Goal: Task Accomplishment & Management: Complete application form

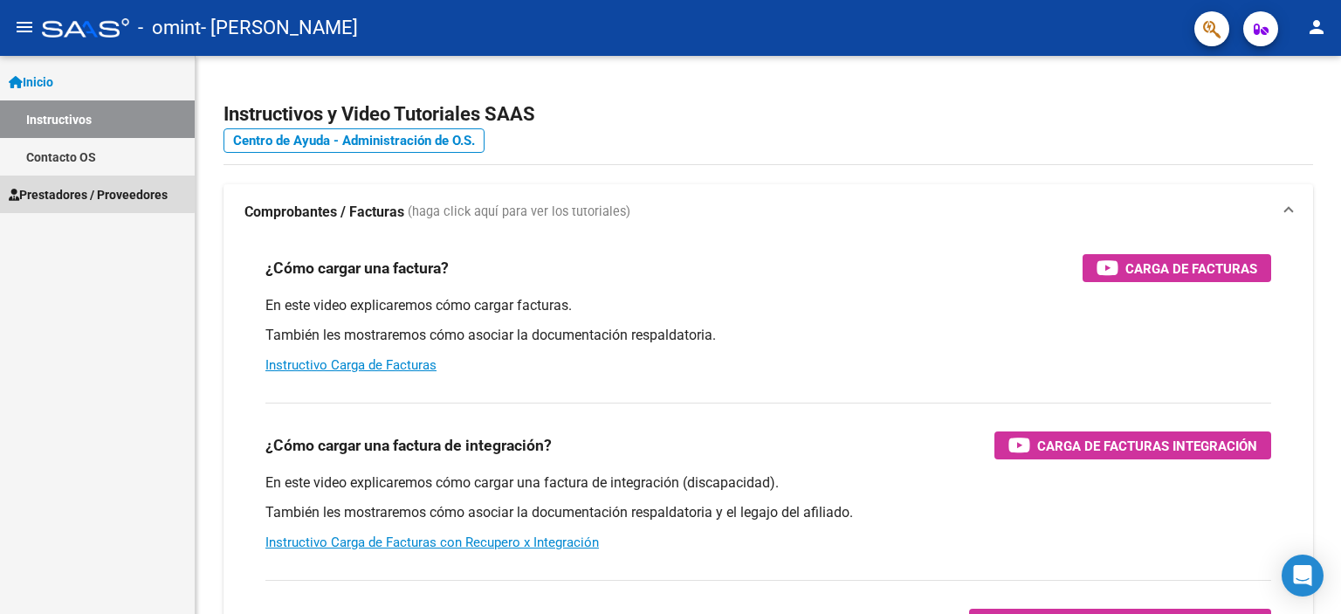
click at [78, 192] on span "Prestadores / Proveedores" at bounding box center [88, 194] width 159 height 19
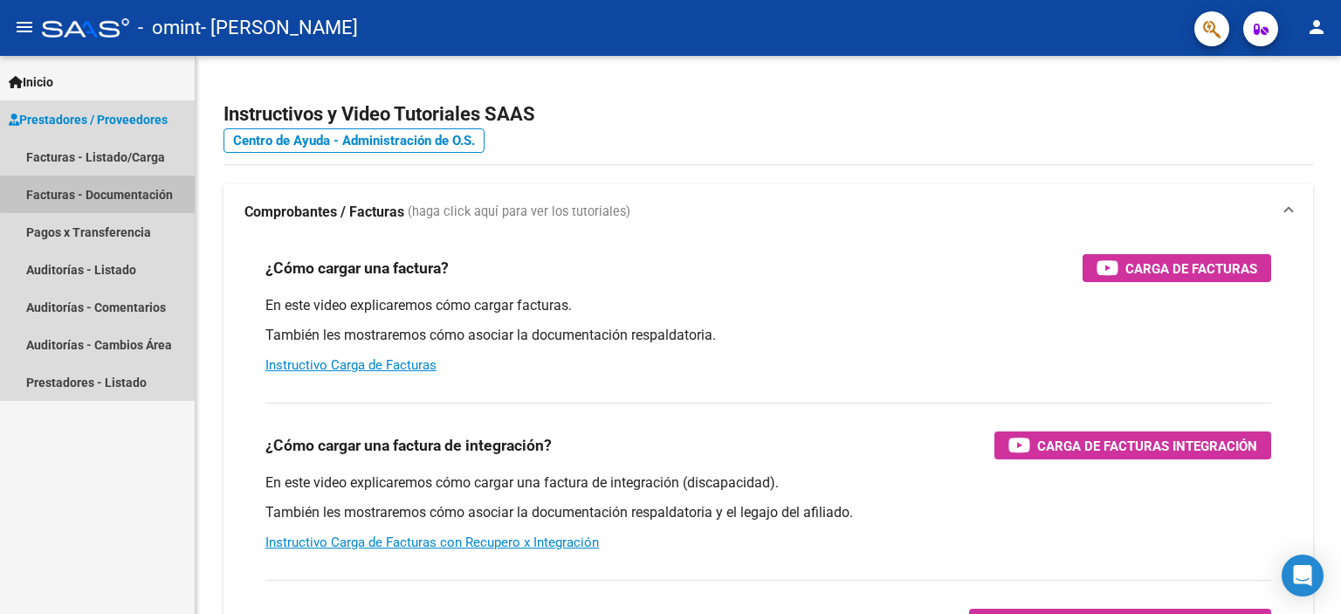
click at [113, 191] on link "Facturas - Documentación" at bounding box center [97, 194] width 195 height 38
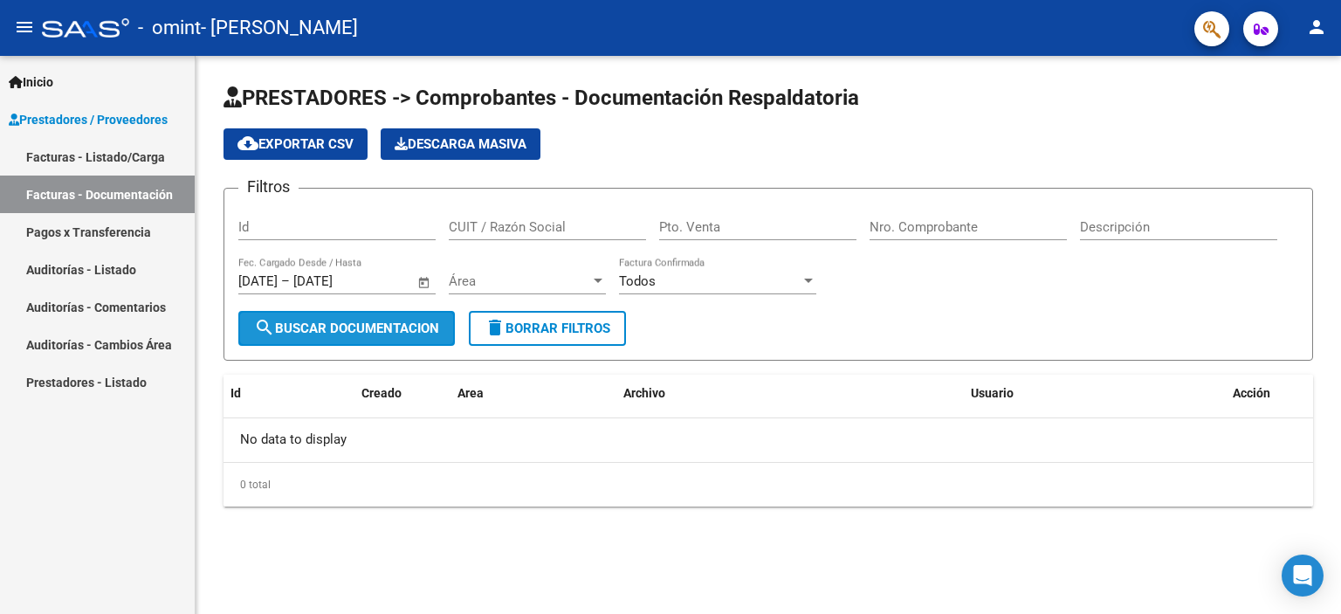
click at [339, 327] on span "search Buscar Documentacion" at bounding box center [346, 328] width 185 height 16
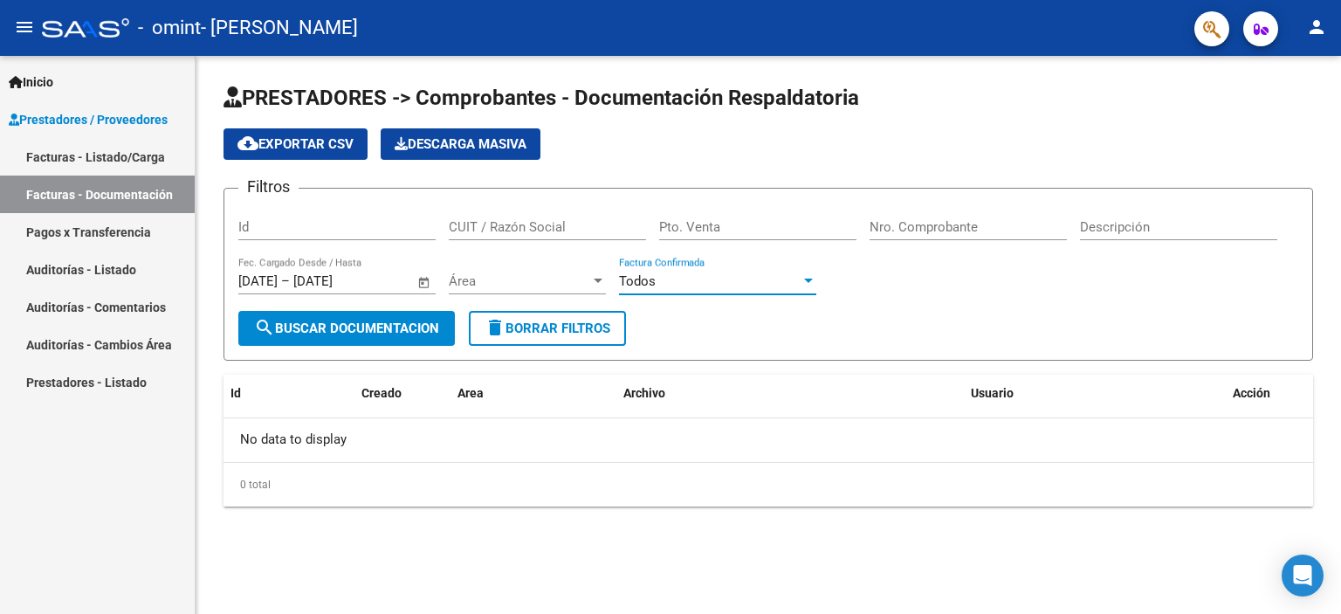
click at [808, 273] on div "Todos" at bounding box center [717, 281] width 197 height 16
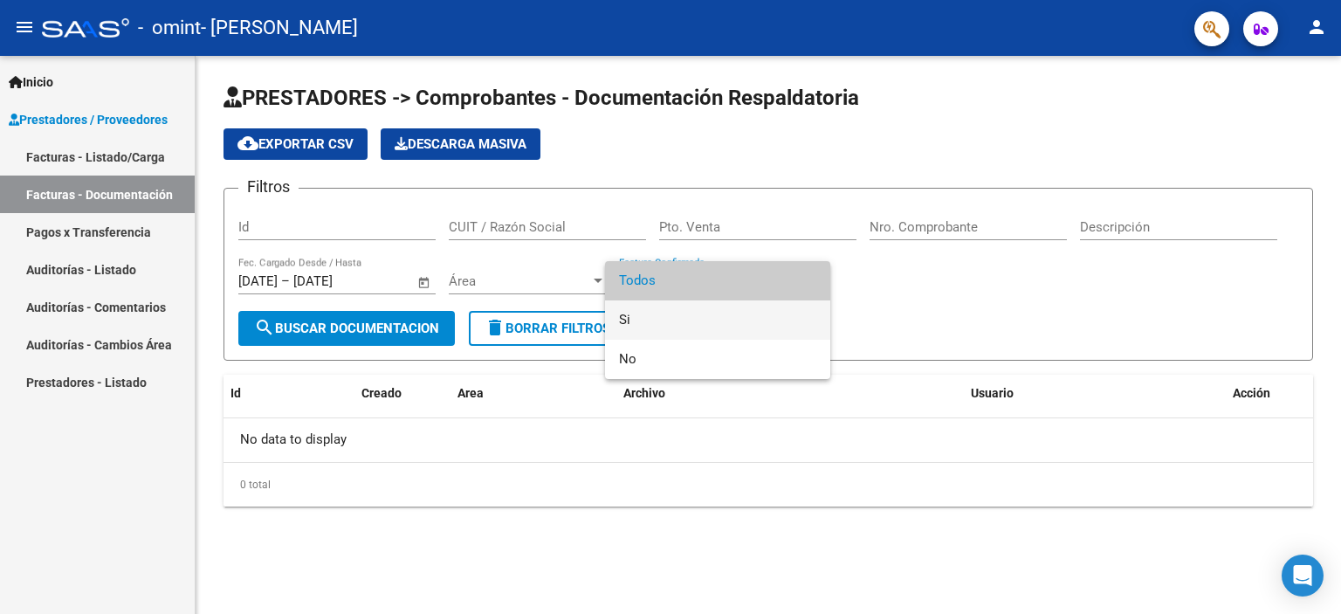
click at [622, 320] on span "Si" at bounding box center [717, 319] width 197 height 39
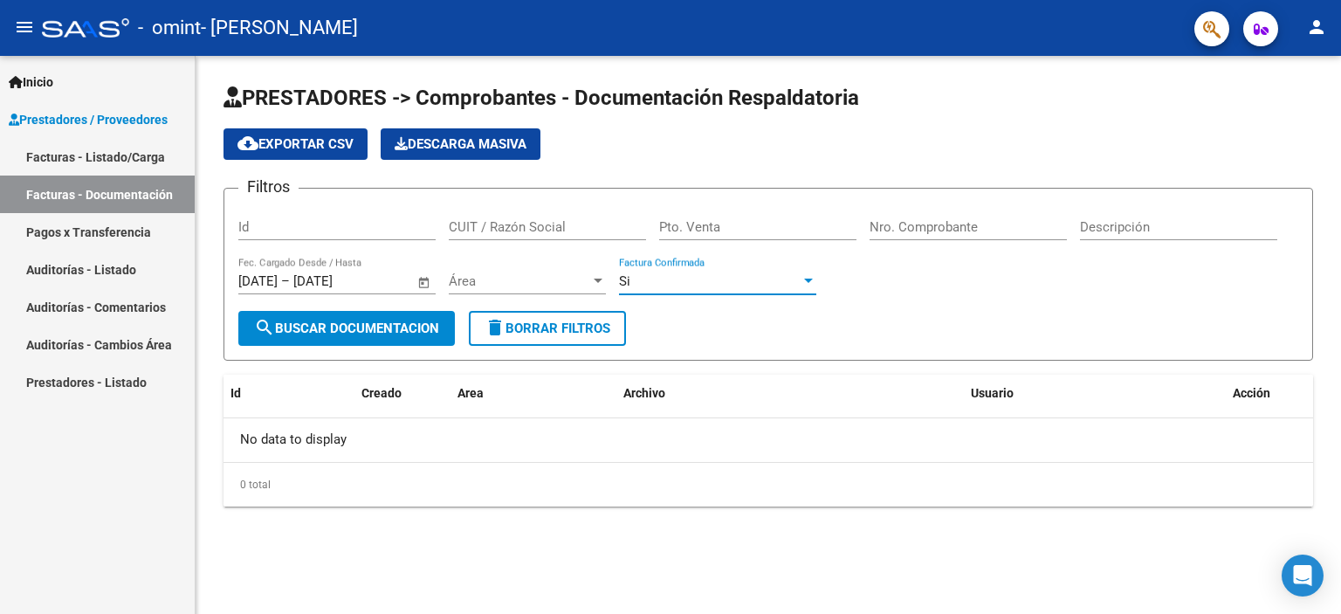
click at [373, 321] on span "search Buscar Documentacion" at bounding box center [346, 328] width 185 height 16
click at [88, 153] on link "Facturas - Listado/Carga" at bounding box center [97, 157] width 195 height 38
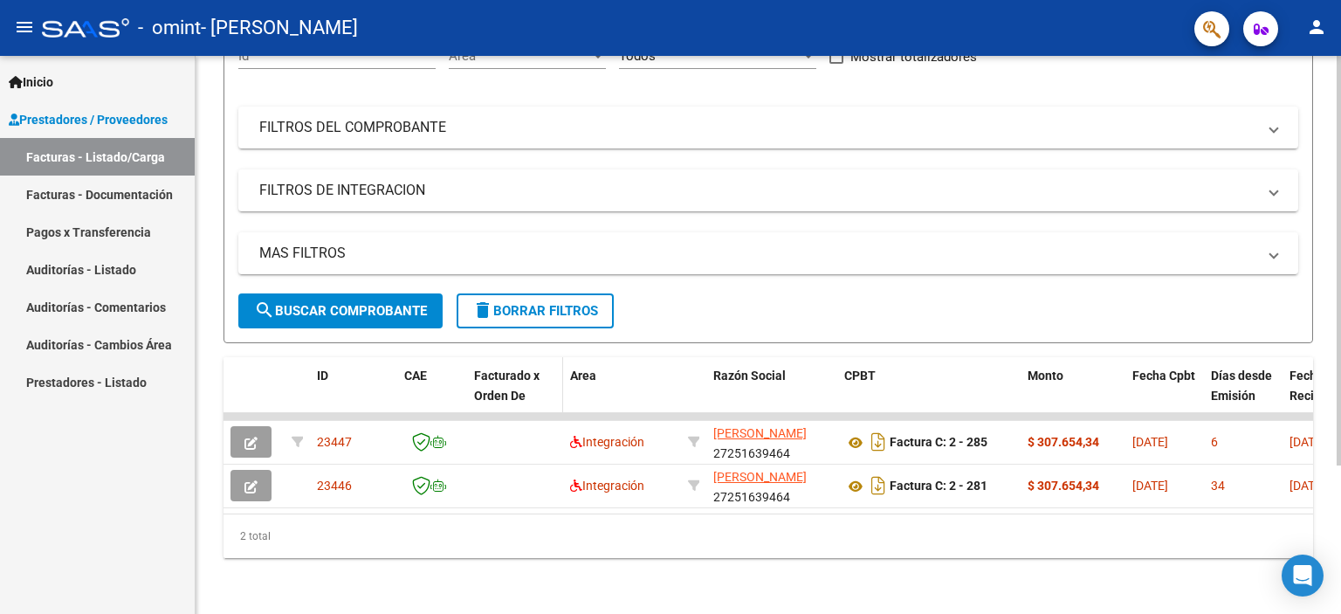
scroll to position [202, 0]
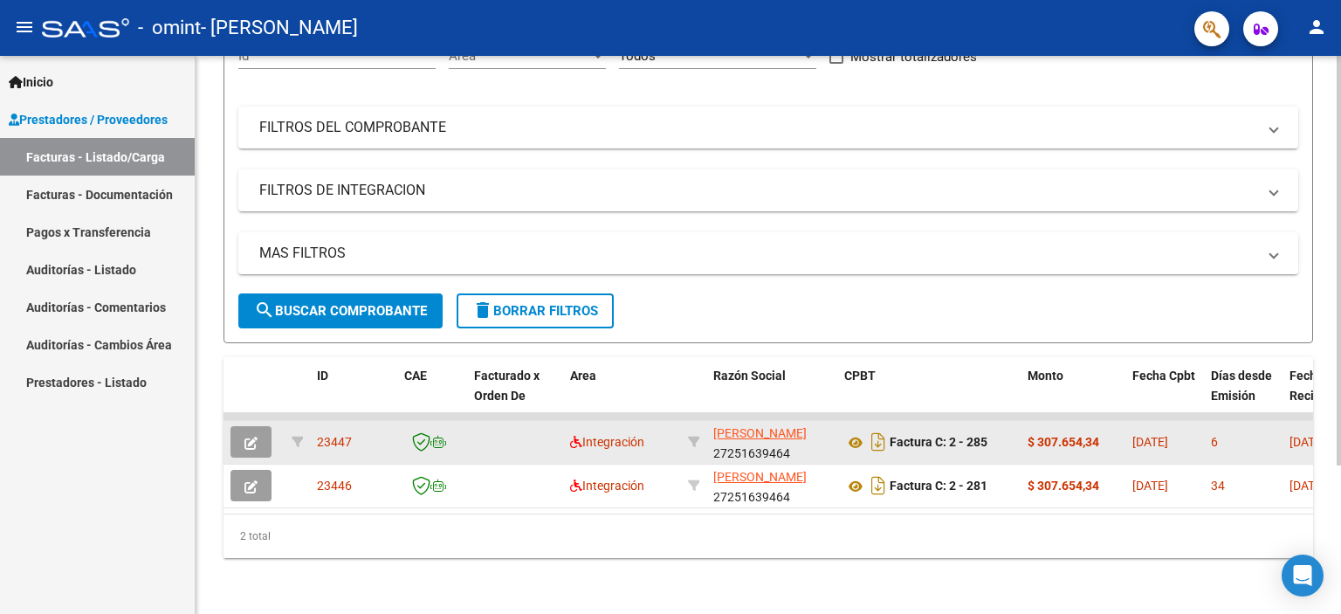
click at [255, 437] on icon "button" at bounding box center [250, 443] width 13 height 13
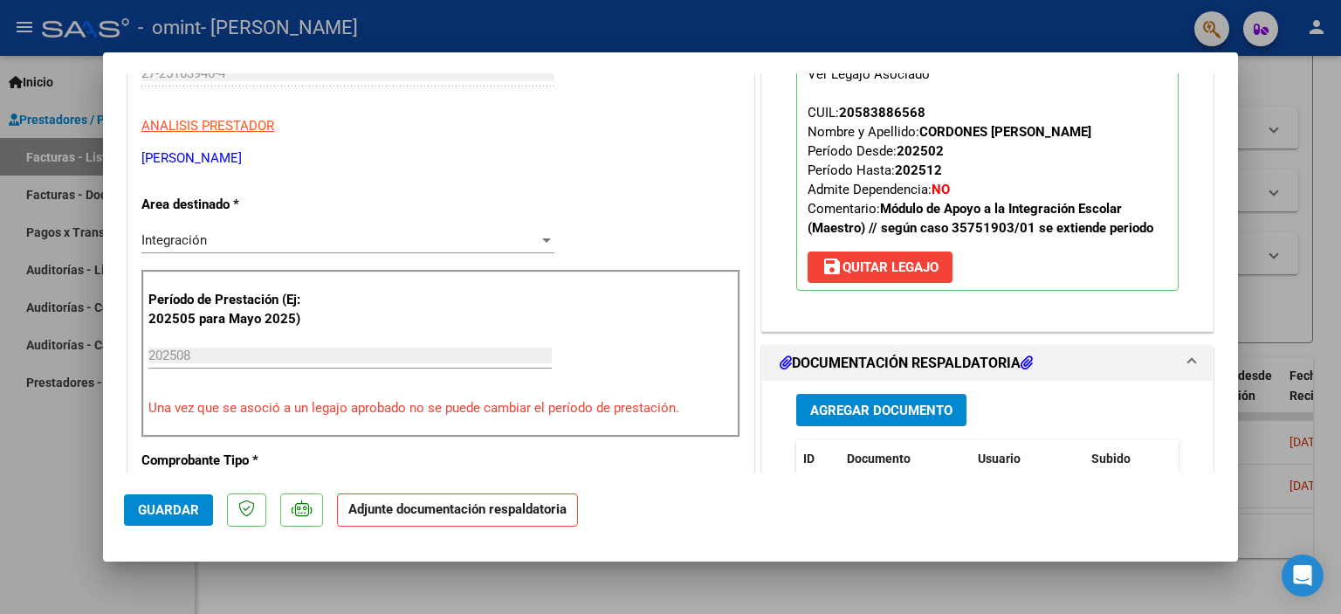
scroll to position [262, 0]
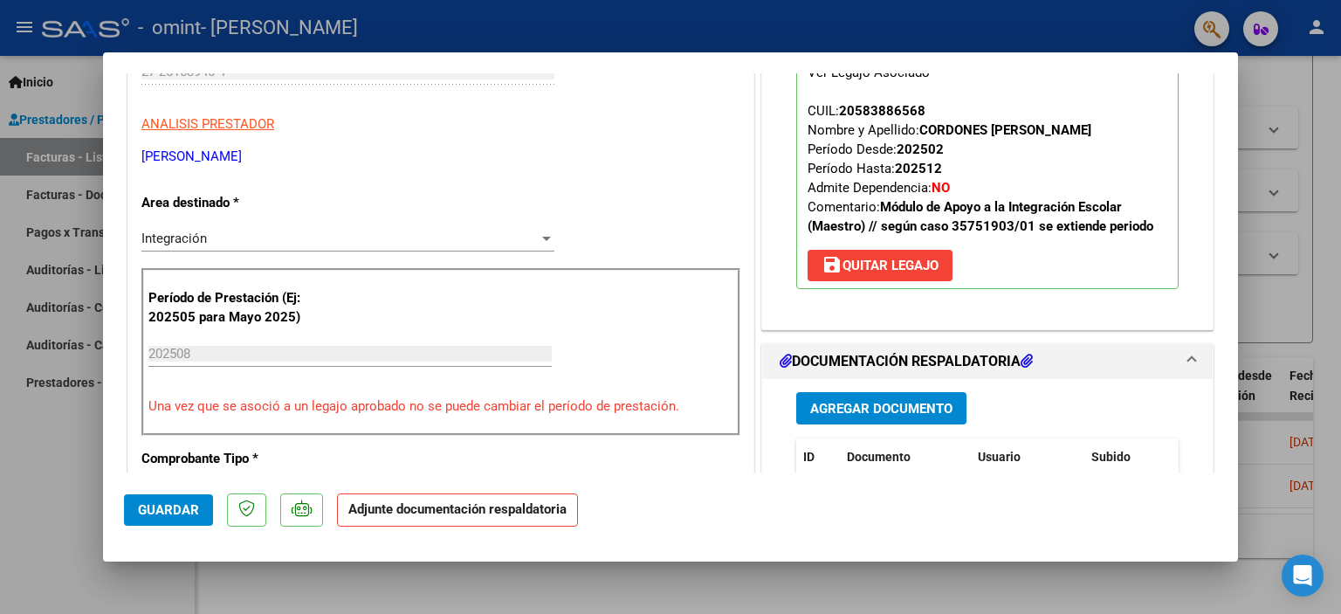
click at [901, 261] on span "save [PERSON_NAME]" at bounding box center [880, 266] width 117 height 16
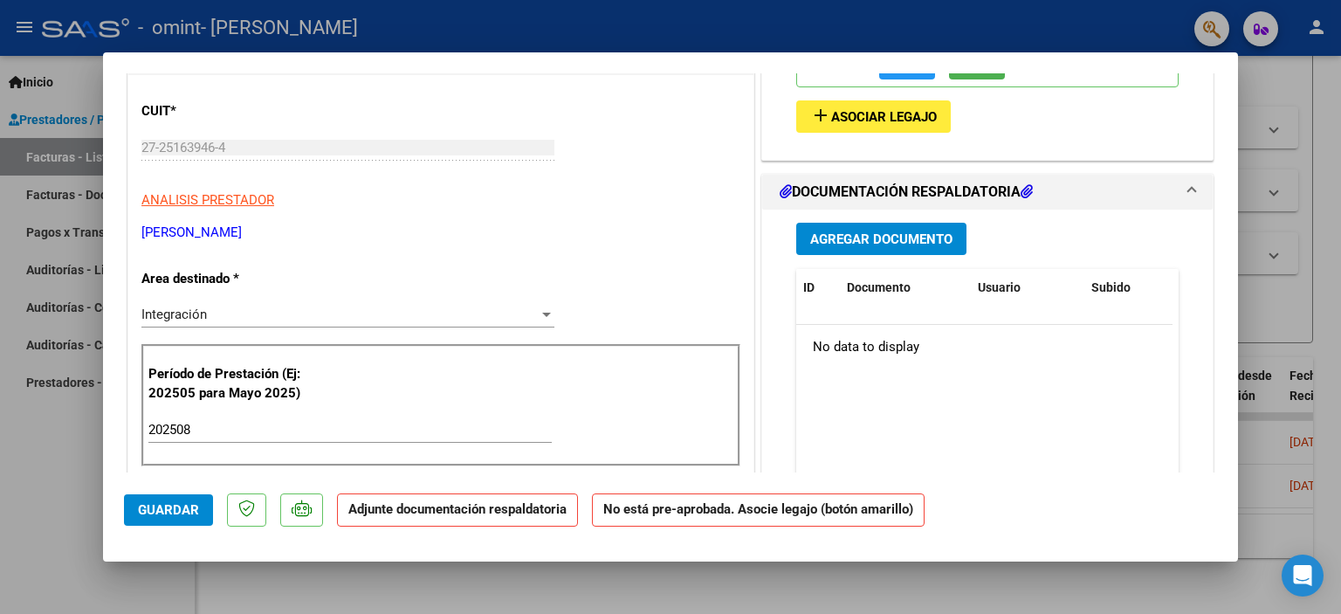
scroll to position [0, 0]
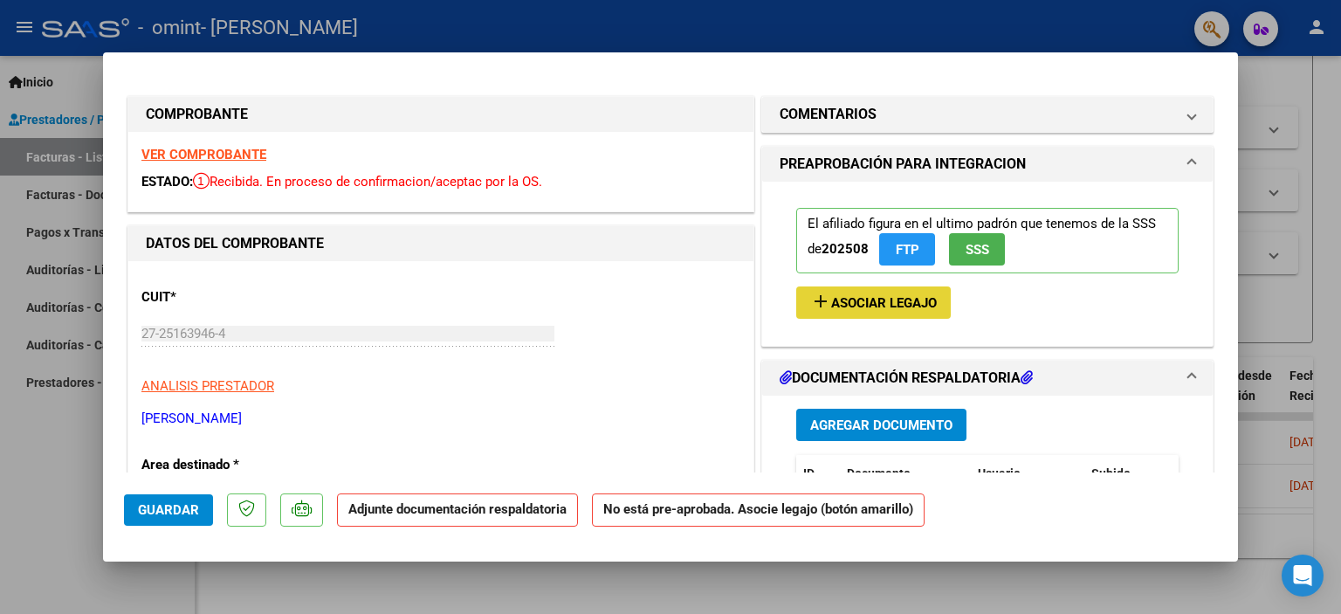
click at [861, 301] on span "Asociar Legajo" at bounding box center [884, 303] width 106 height 16
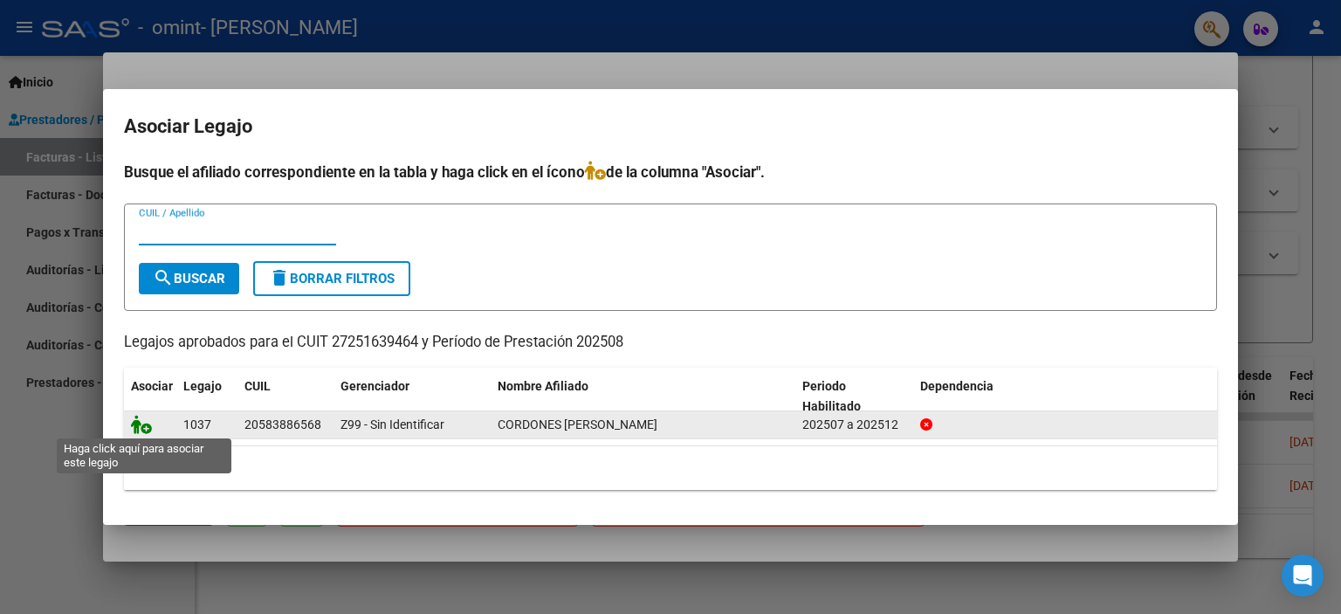
click at [143, 422] on icon at bounding box center [141, 424] width 21 height 19
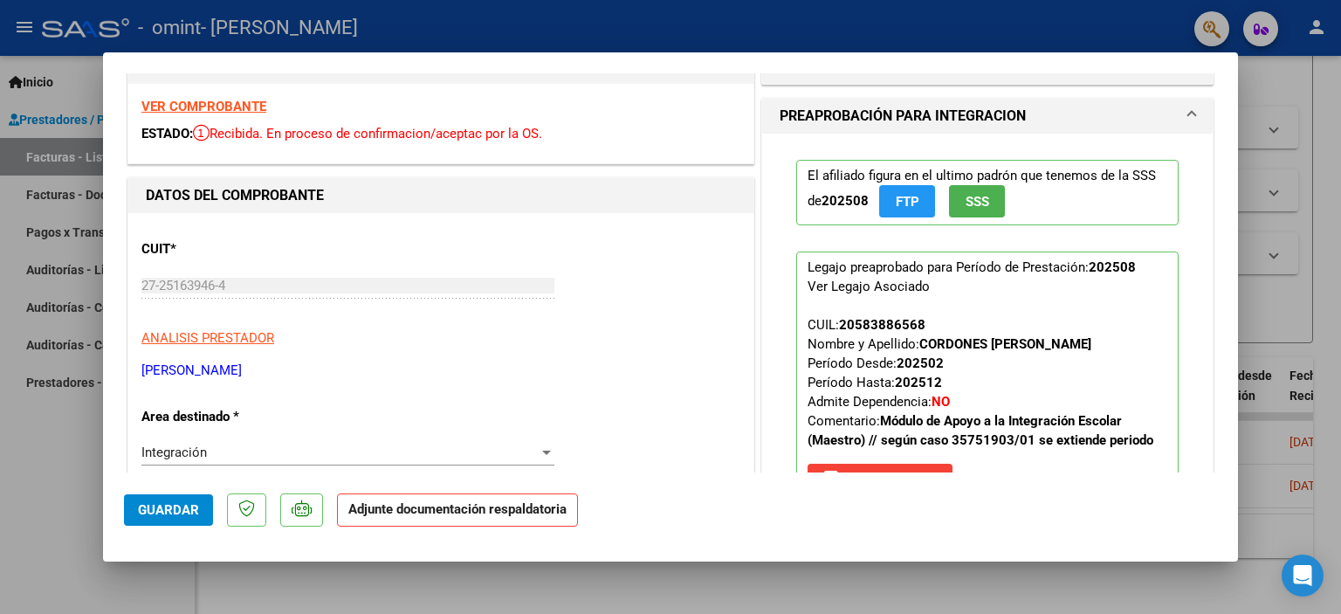
scroll to position [87, 0]
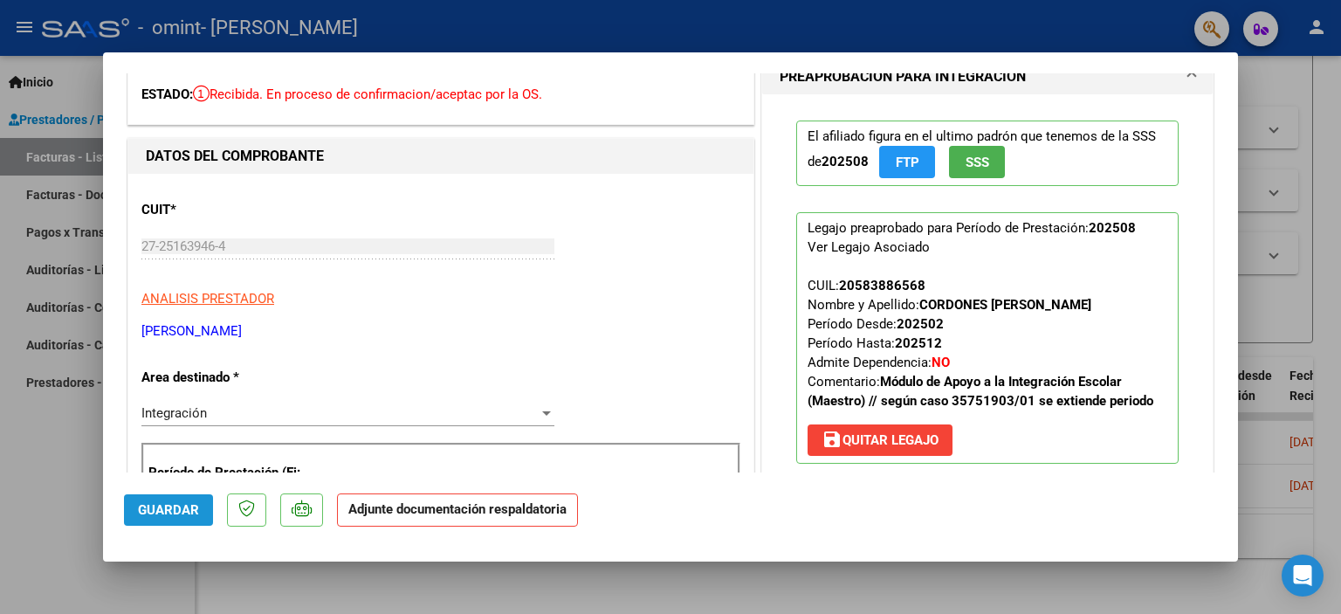
click at [163, 510] on span "Guardar" at bounding box center [168, 510] width 61 height 16
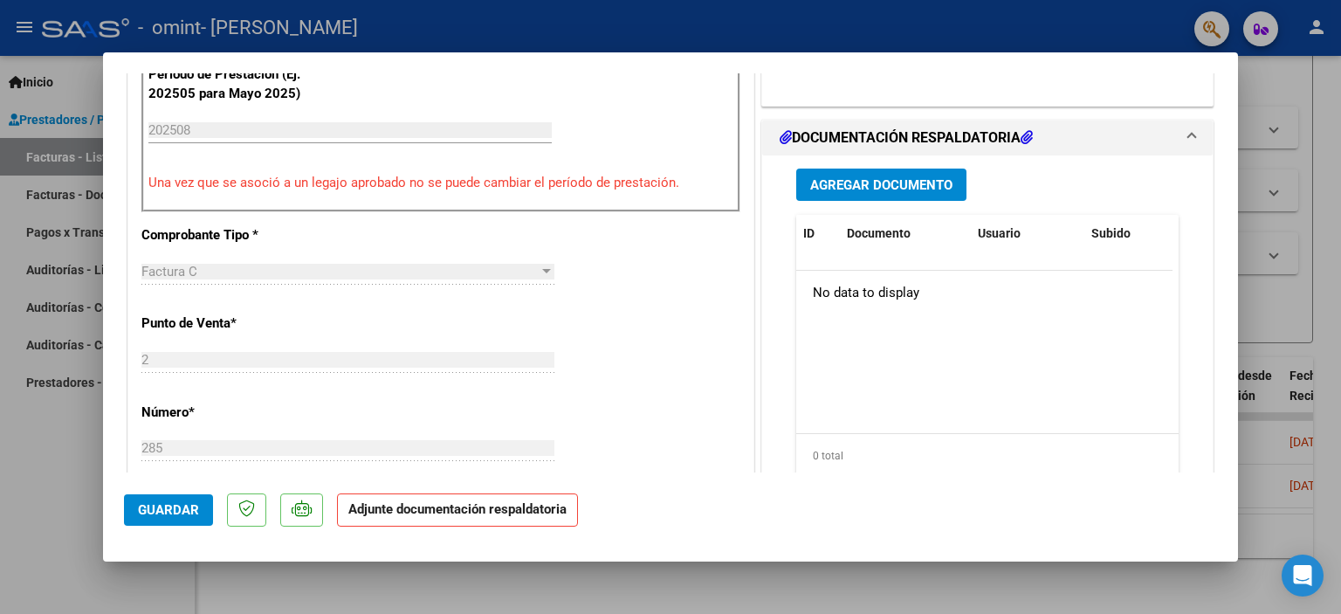
scroll to position [486, 0]
click at [889, 182] on span "Agregar Documento" at bounding box center [881, 184] width 142 height 16
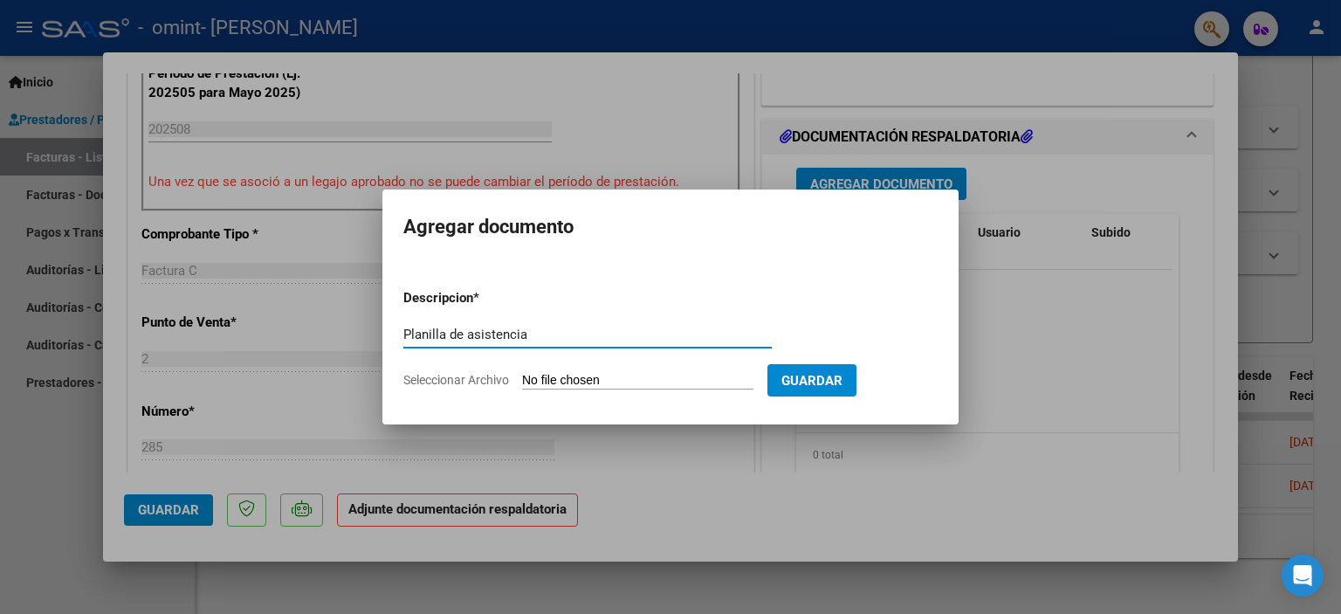
type input "Planilla de asistencia"
click at [827, 382] on span "Guardar" at bounding box center [811, 381] width 61 height 16
click at [533, 381] on input "Seleccionar Archivo" at bounding box center [637, 381] width 231 height 17
type input "C:\fakepath\Ale planill agost 2025.pdf"
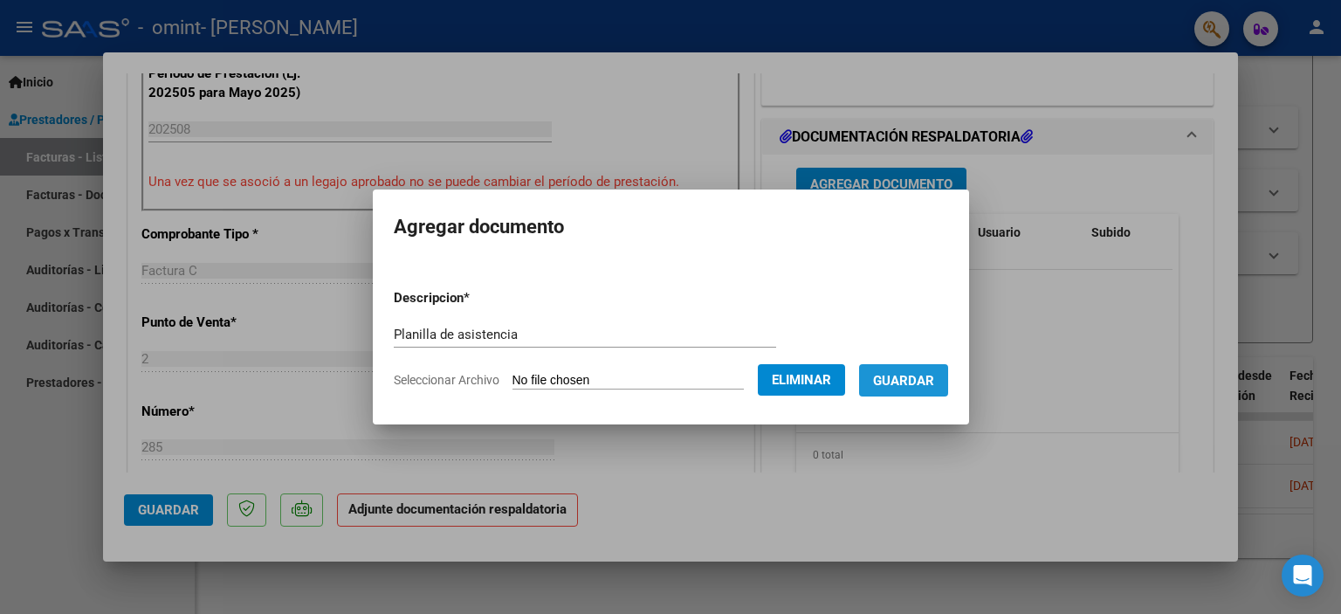
click at [933, 380] on span "Guardar" at bounding box center [903, 381] width 61 height 16
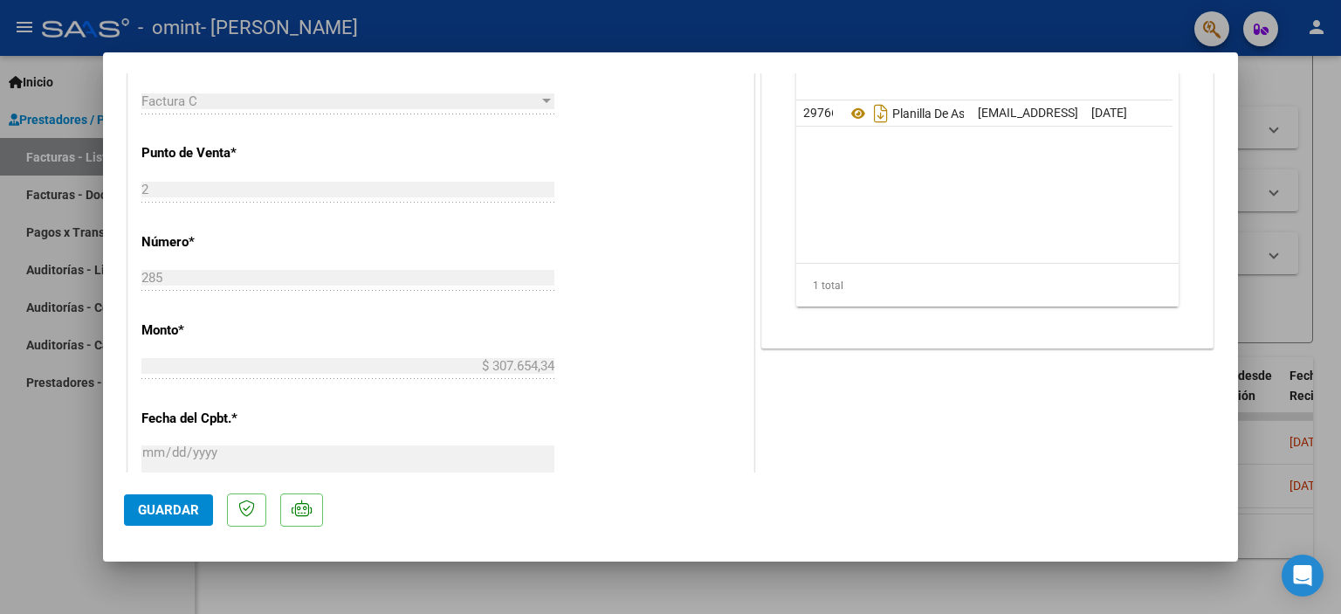
scroll to position [698, 0]
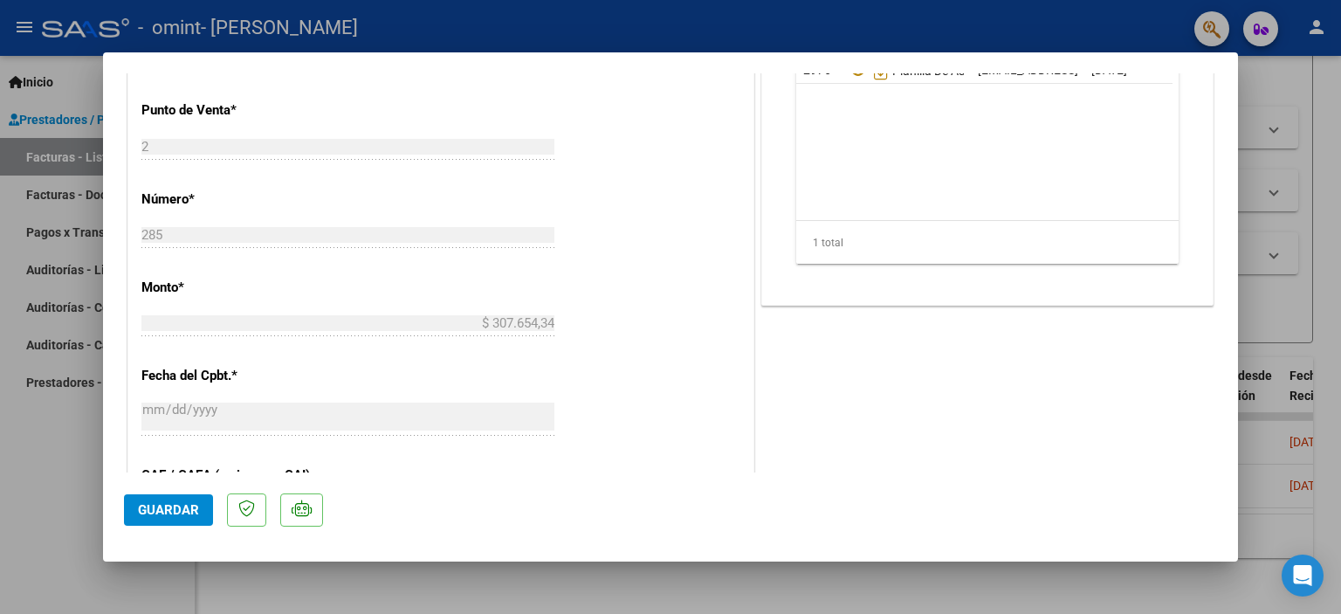
click at [178, 509] on span "Guardar" at bounding box center [168, 510] width 61 height 16
click at [181, 509] on span "Guardar" at bounding box center [168, 510] width 61 height 16
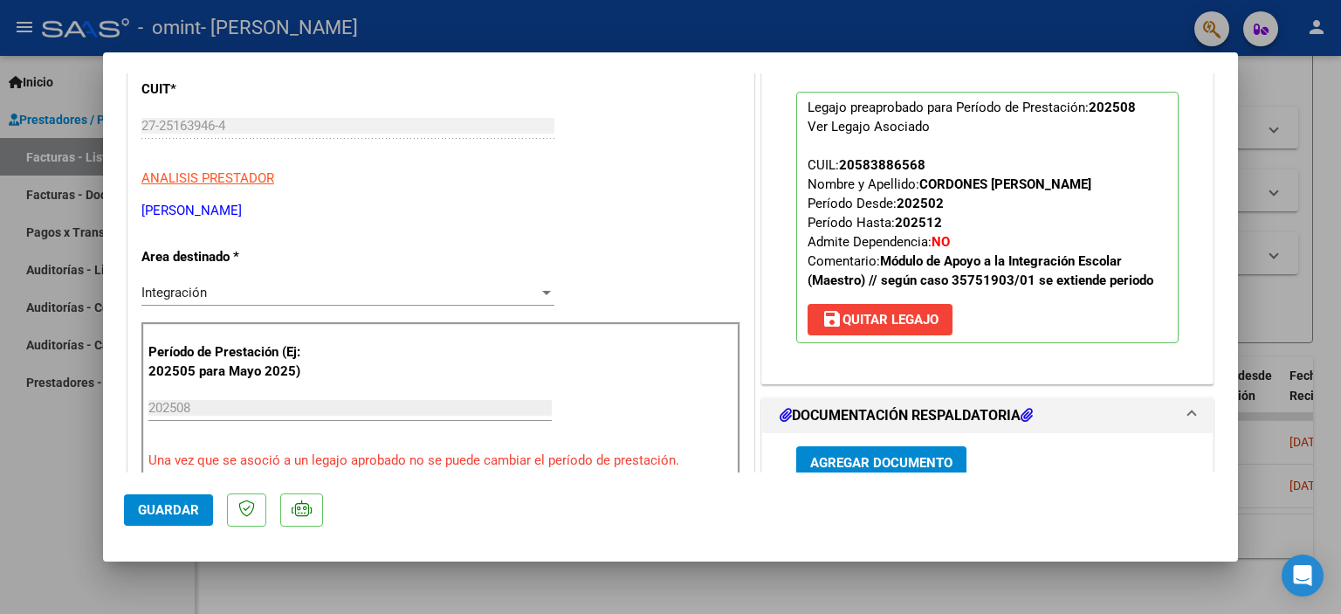
scroll to position [0, 0]
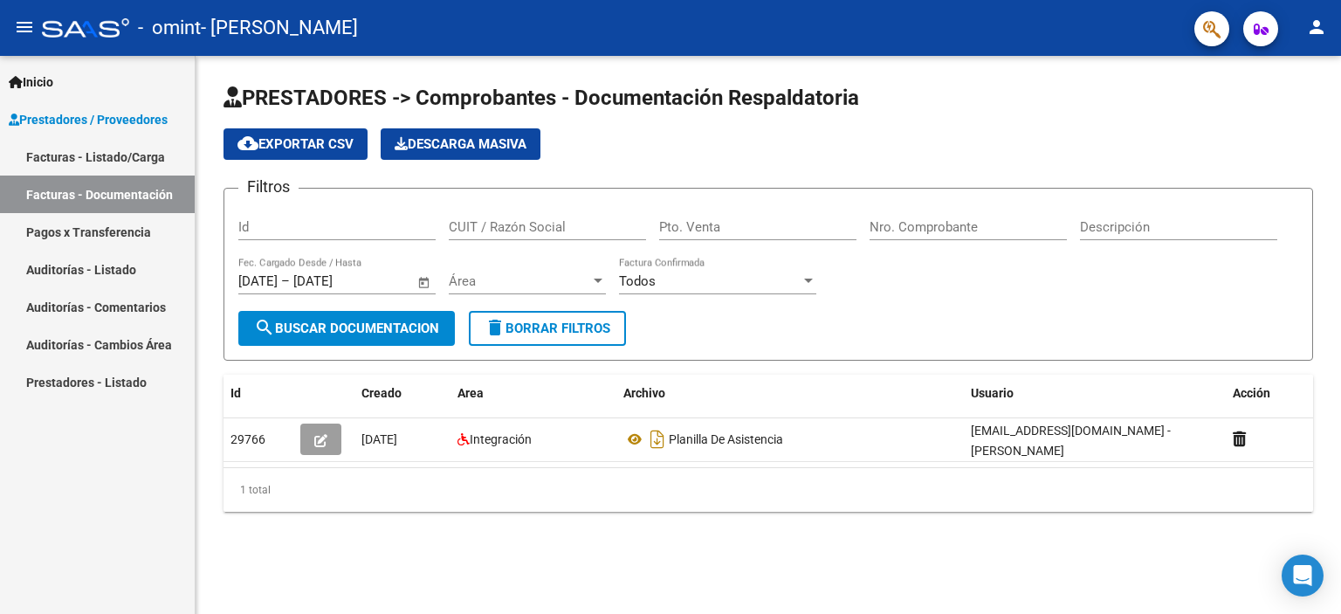
click at [62, 152] on link "Facturas - Listado/Carga" at bounding box center [97, 157] width 195 height 38
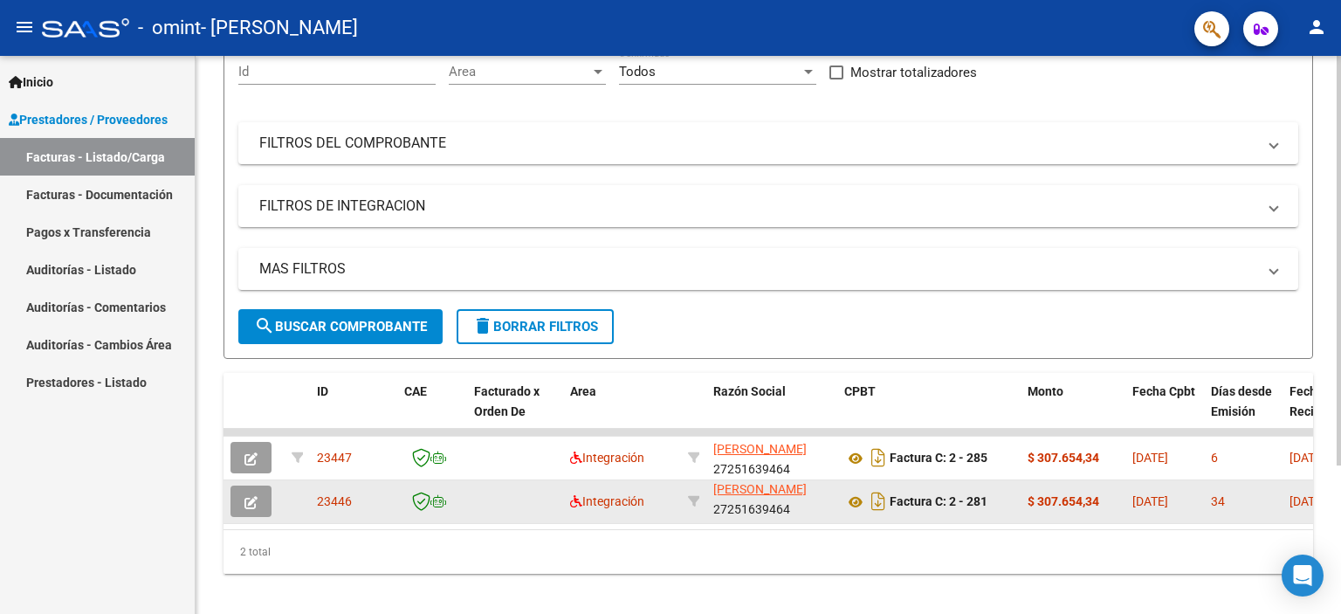
scroll to position [22, 0]
click at [251, 500] on icon "button" at bounding box center [250, 502] width 13 height 13
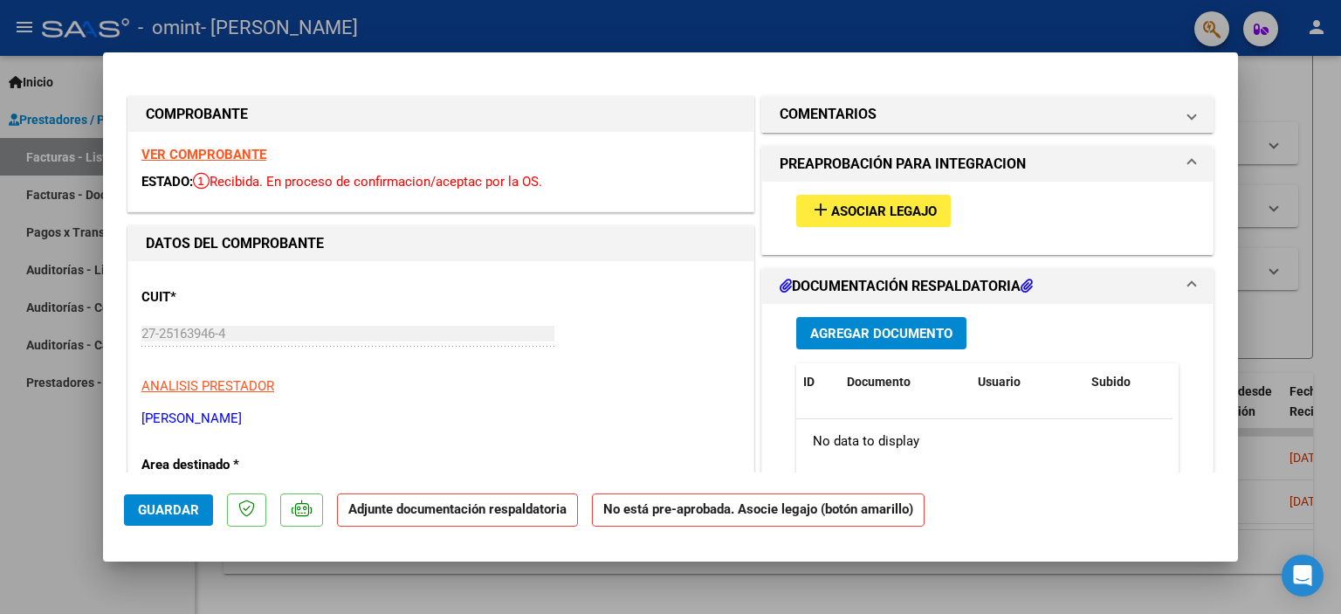
click at [863, 210] on span "Asociar Legajo" at bounding box center [884, 211] width 106 height 16
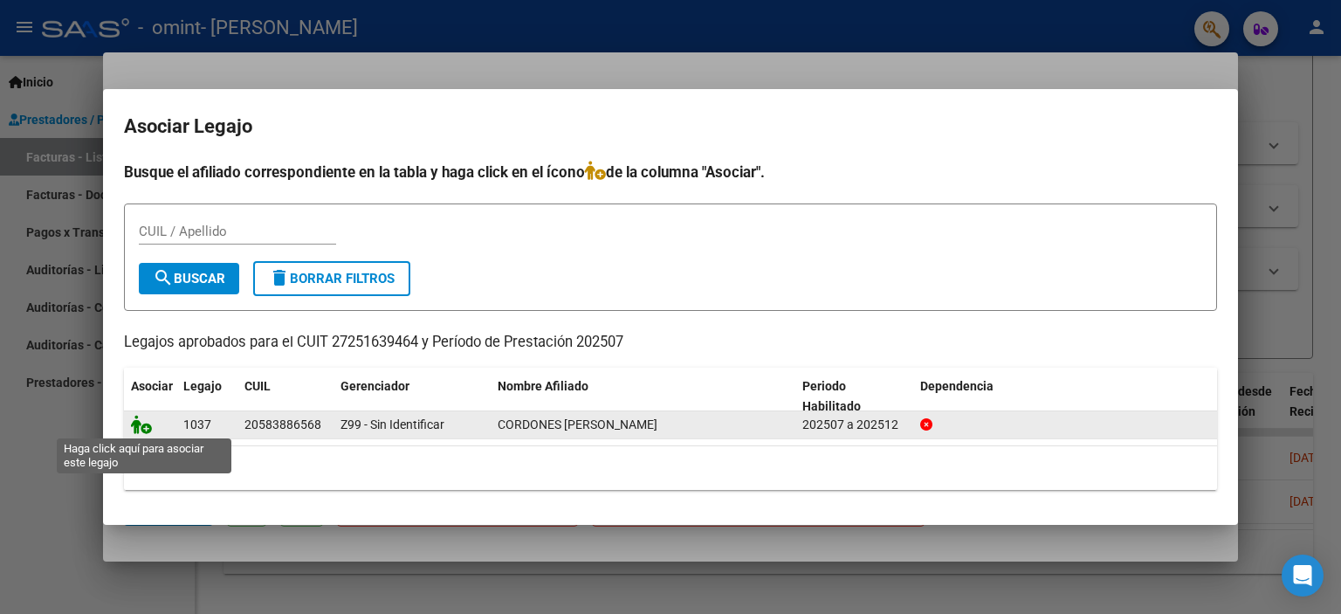
click at [139, 424] on icon at bounding box center [141, 424] width 21 height 19
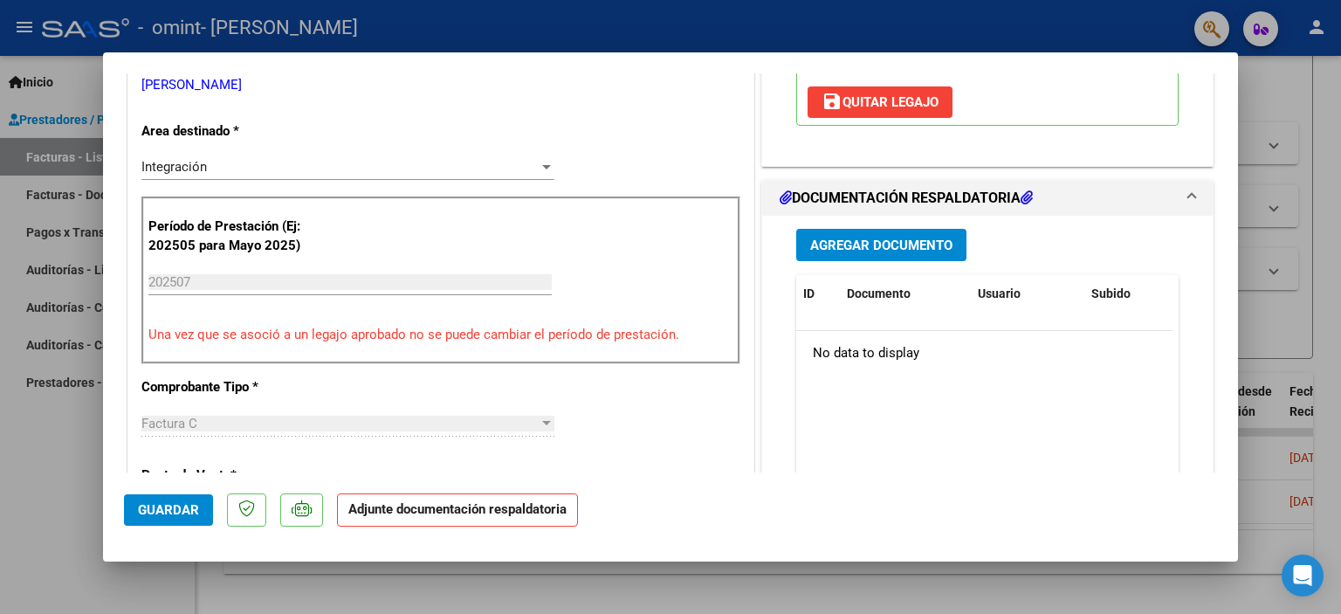
scroll to position [349, 0]
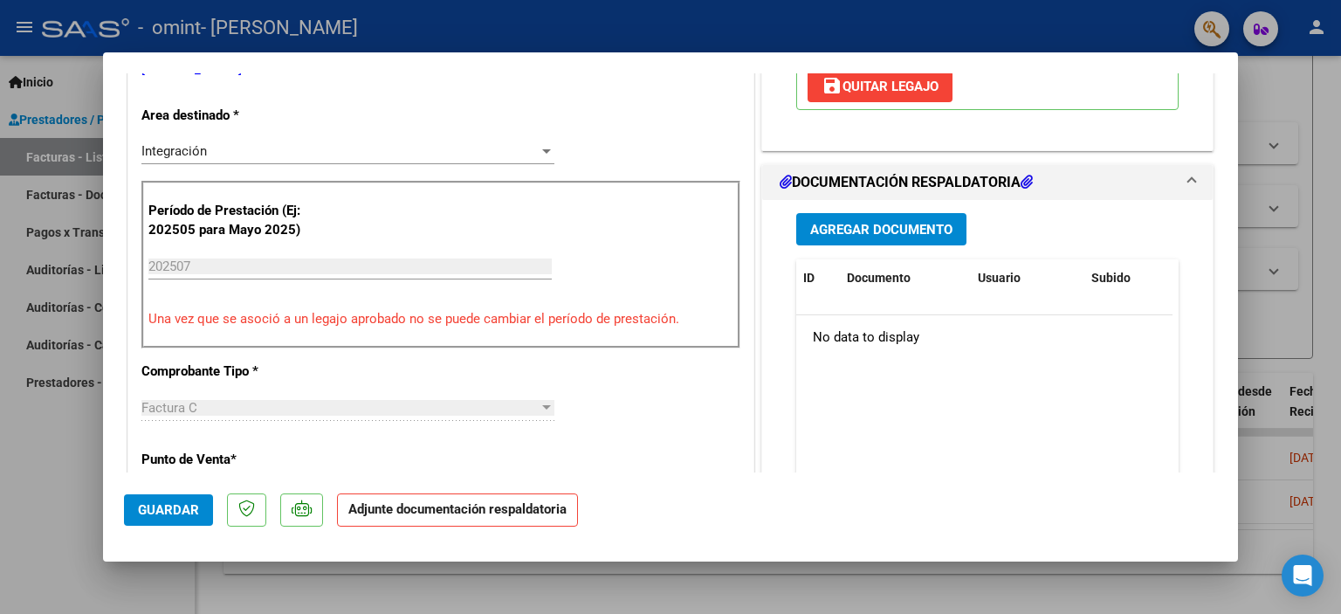
click at [869, 227] on span "Agregar Documento" at bounding box center [881, 230] width 142 height 16
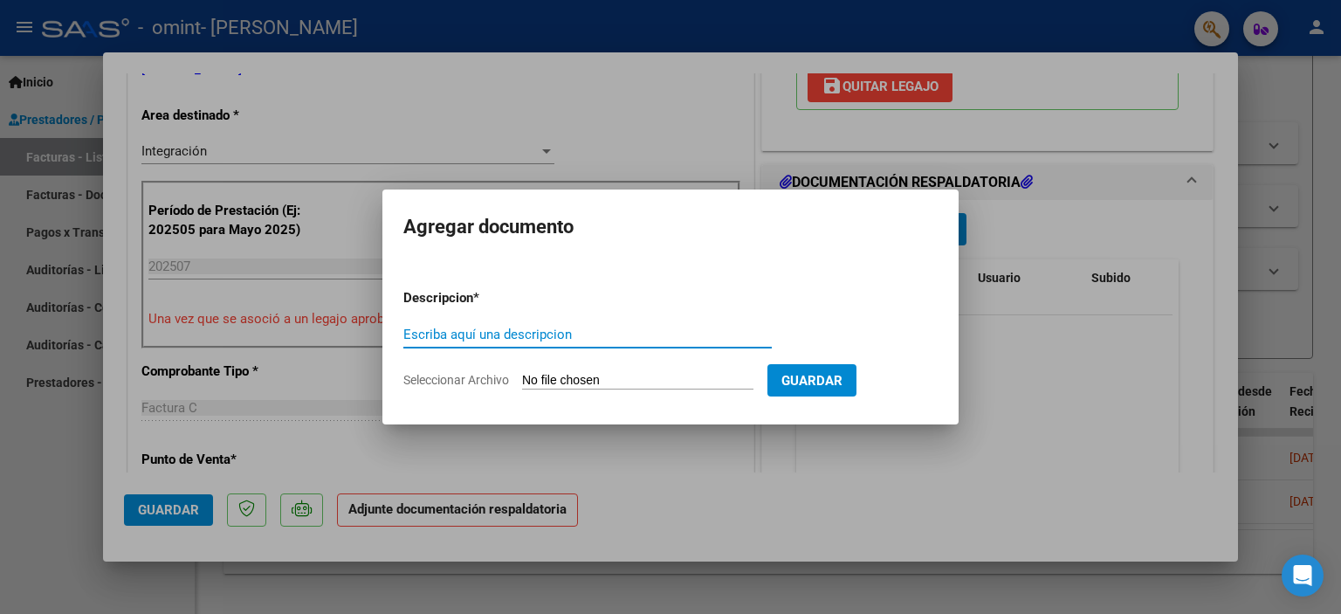
click at [452, 333] on input "Escriba aquí una descripcion" at bounding box center [587, 335] width 368 height 16
type input "Planilla de asistencia"
click at [530, 380] on input "Seleccionar Archivo" at bounding box center [637, 381] width 231 height 17
type input "C:\fakepath\ALE planilla [DATE].pdf"
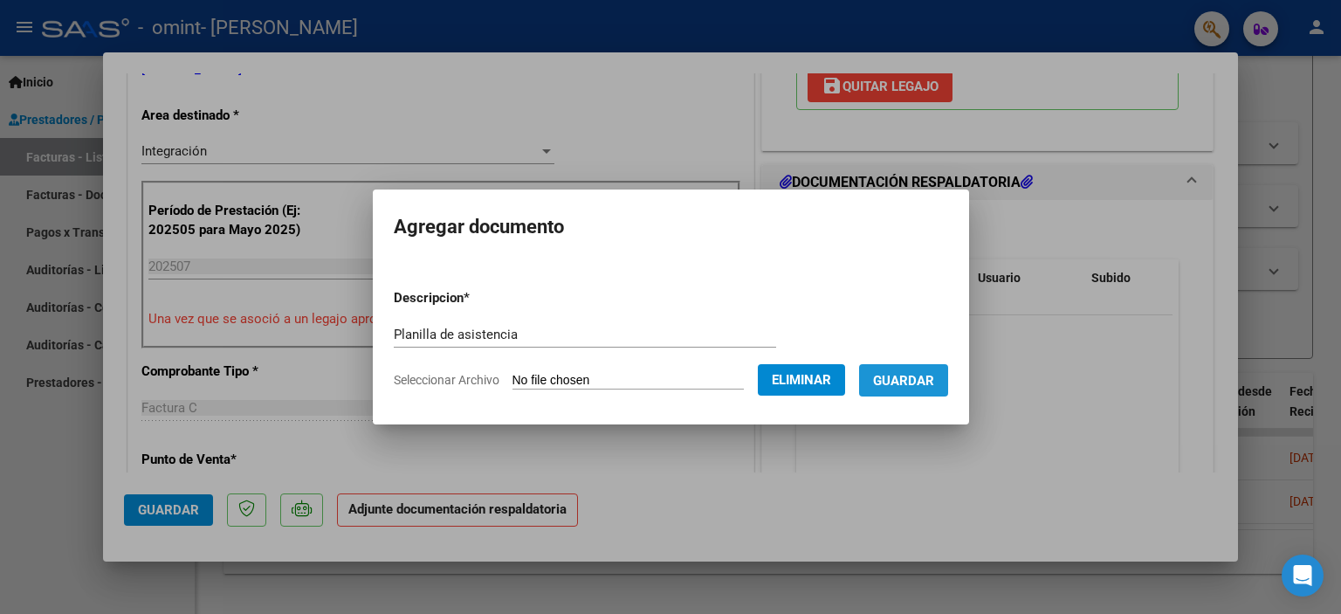
click at [918, 380] on span "Guardar" at bounding box center [903, 381] width 61 height 16
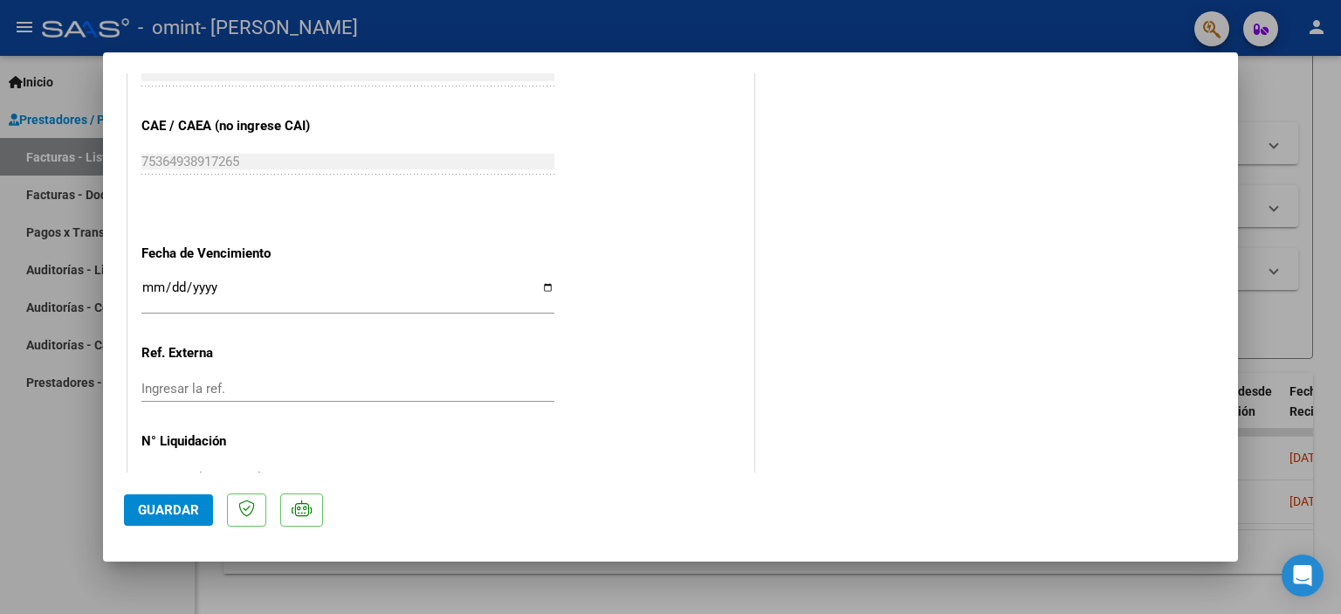
scroll to position [1097, 0]
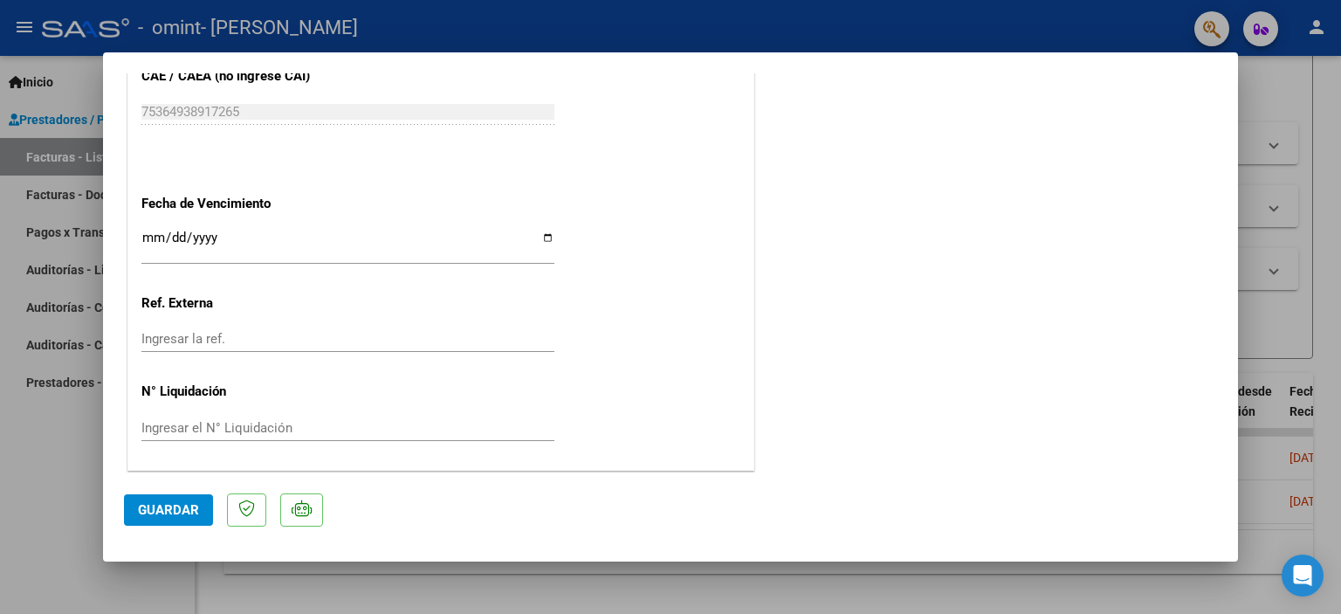
click at [169, 507] on span "Guardar" at bounding box center [168, 510] width 61 height 16
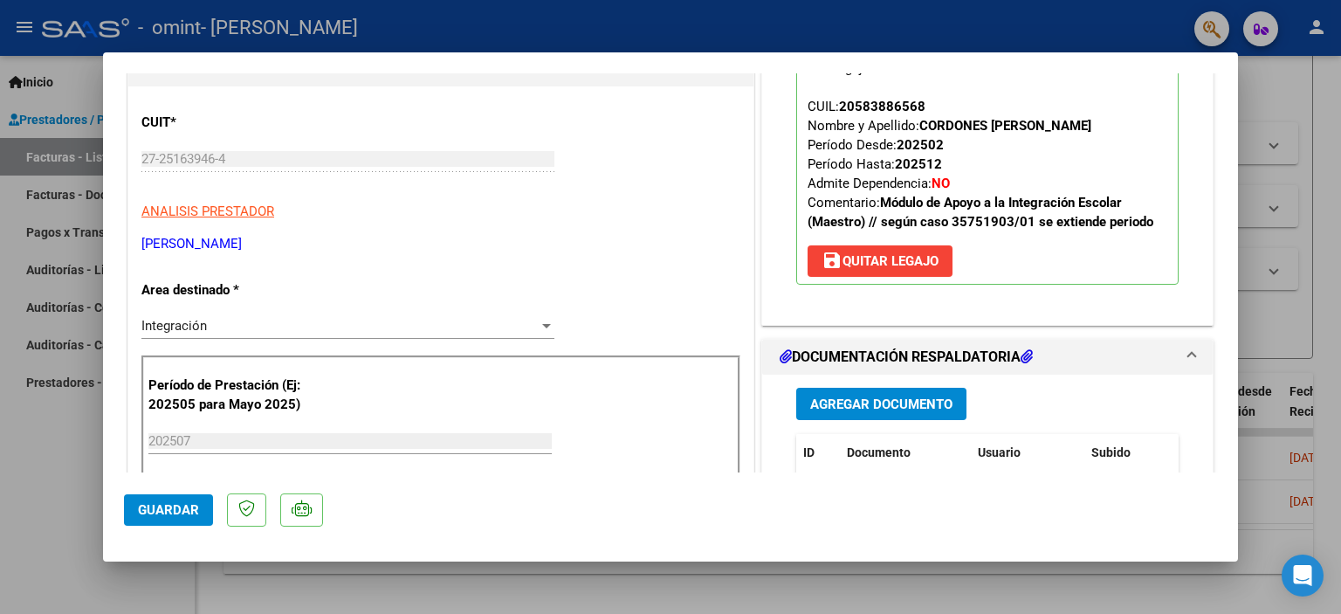
scroll to position [0, 0]
